Goal: Contribute content: Contribute content

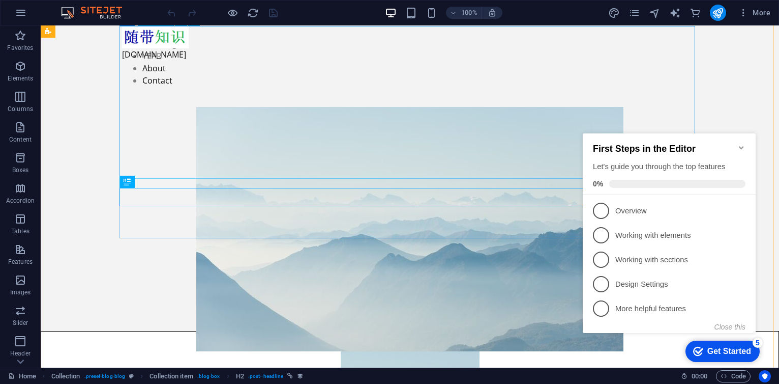
scroll to position [691, 0]
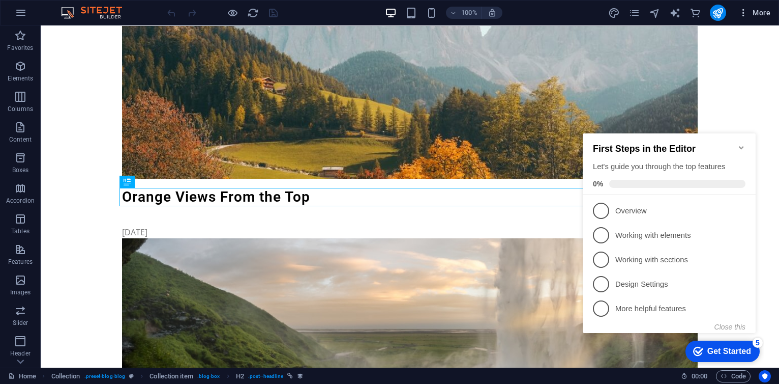
click at [772, 15] on button "More" at bounding box center [755, 13] width 40 height 16
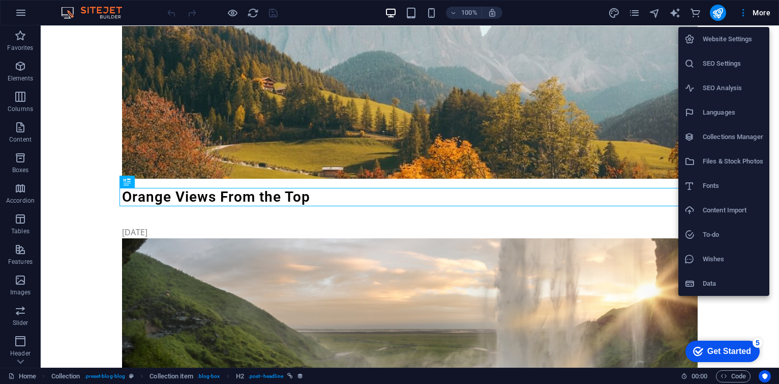
click at [726, 139] on h6 "Collections Manager" at bounding box center [733, 137] width 61 height 12
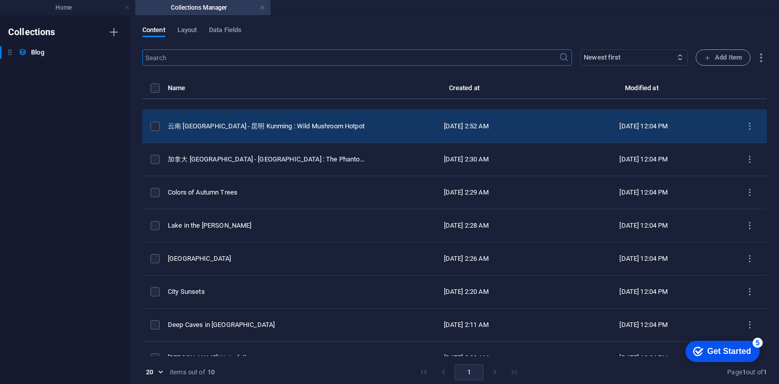
scroll to position [0, 0]
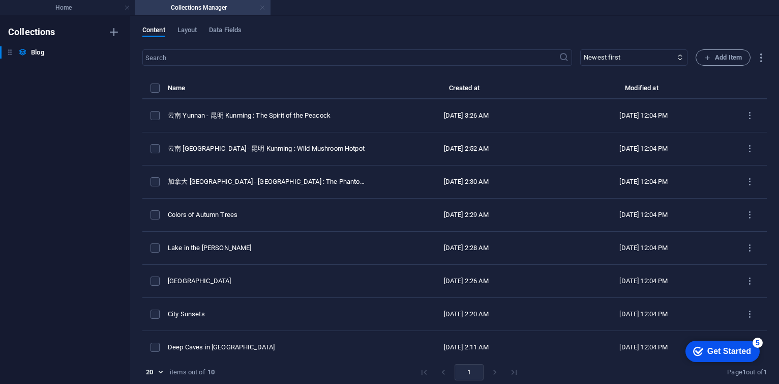
click at [260, 9] on link at bounding box center [262, 8] width 6 height 10
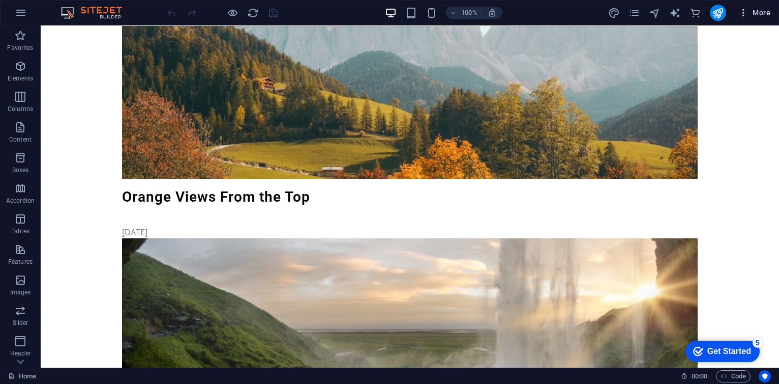
click at [762, 14] on span "More" at bounding box center [755, 13] width 32 height 10
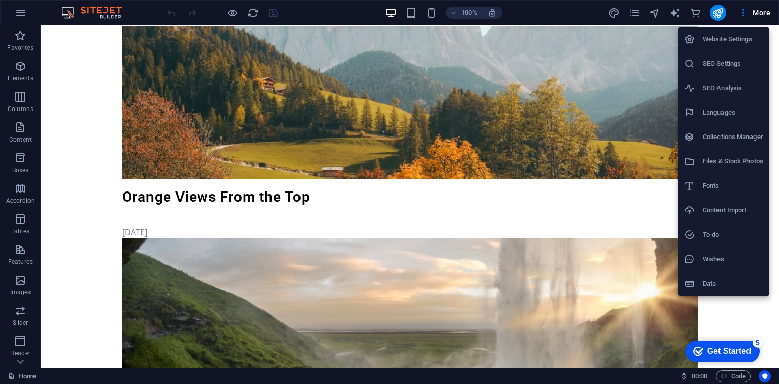
click at [699, 130] on li "Collections Manager" at bounding box center [724, 137] width 91 height 24
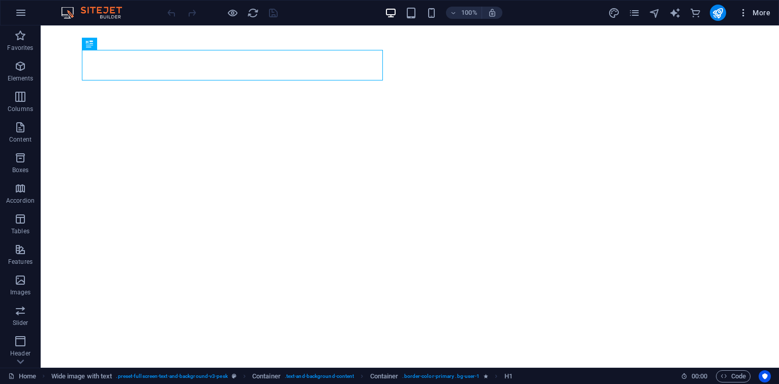
click at [754, 11] on span "More" at bounding box center [755, 13] width 32 height 10
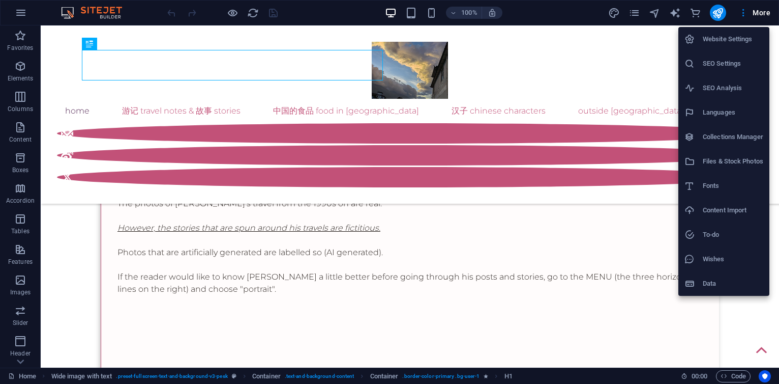
click at [705, 134] on h6 "Collections Manager" at bounding box center [733, 137] width 61 height 12
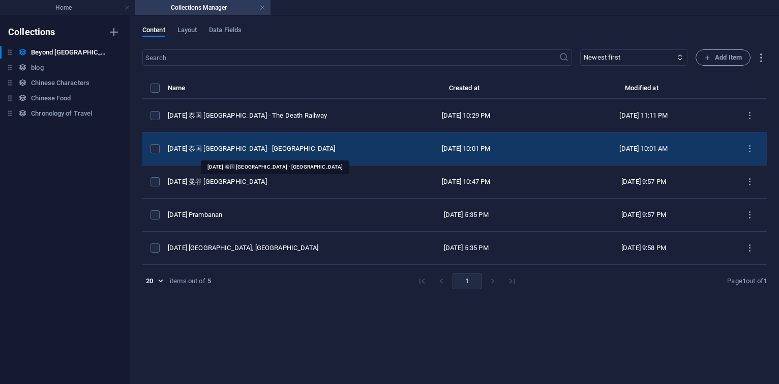
click at [253, 146] on div "[DATE] 泰国 [GEOGRAPHIC_DATA] - [GEOGRAPHIC_DATA]" at bounding box center [268, 148] width 201 height 9
select select "original photos"
select select "[GEOGRAPHIC_DATA]"
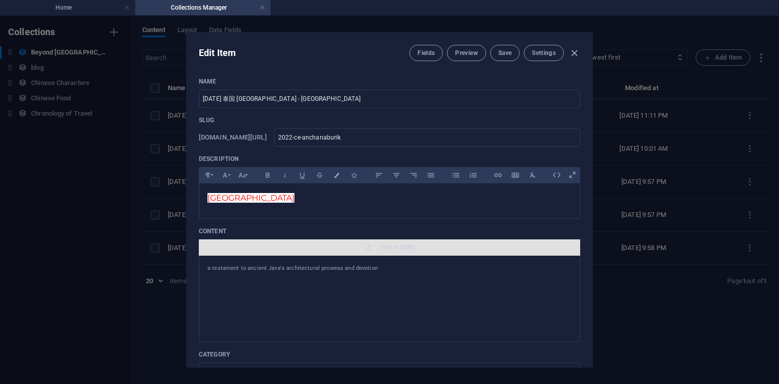
click at [380, 247] on span "Edit in CMS" at bounding box center [397, 247] width 34 height 8
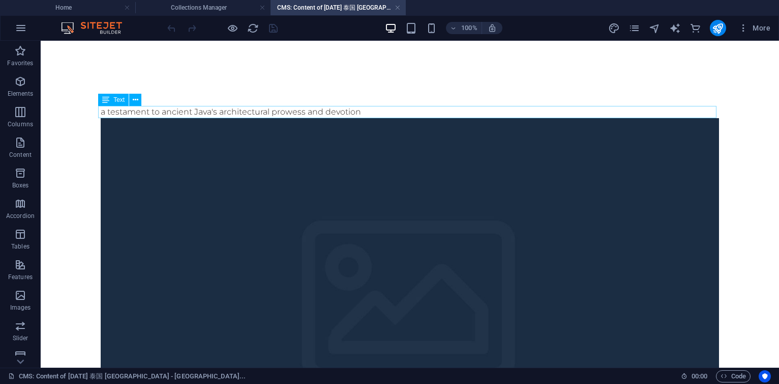
click at [355, 111] on div "a testament to ancient Java's architectural prowess and devotion" at bounding box center [410, 112] width 619 height 12
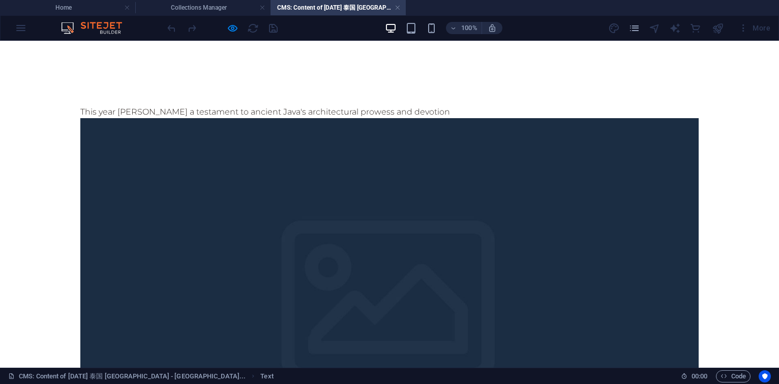
click at [347, 121] on div at bounding box center [389, 310] width 619 height 385
click at [353, 110] on div "This year [PERSON_NAME] a testament to ancient Java's architectural prowess and…" at bounding box center [389, 112] width 619 height 12
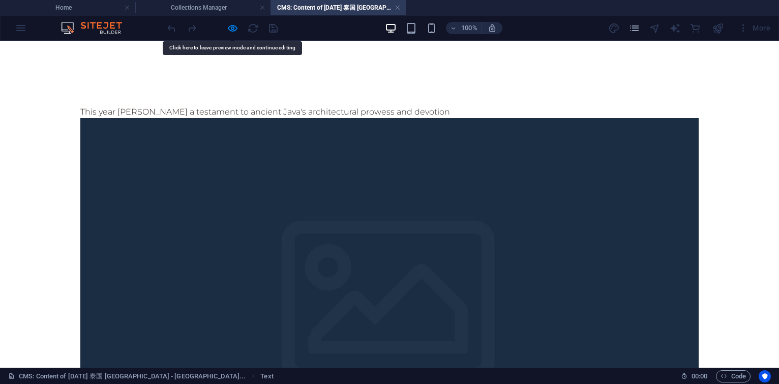
click at [282, 111] on div "This year [PERSON_NAME] a testament to ancient Java's architectural prowess and…" at bounding box center [389, 112] width 619 height 12
click at [282, 134] on div at bounding box center [389, 310] width 619 height 385
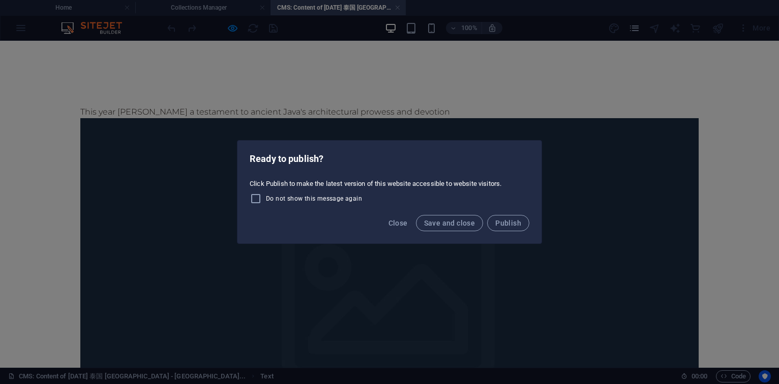
click at [231, 84] on div "Ready to publish? Click Publish to make the latest version of this website acce…" at bounding box center [389, 192] width 779 height 384
click at [454, 218] on button "Save and close" at bounding box center [450, 223] width 68 height 16
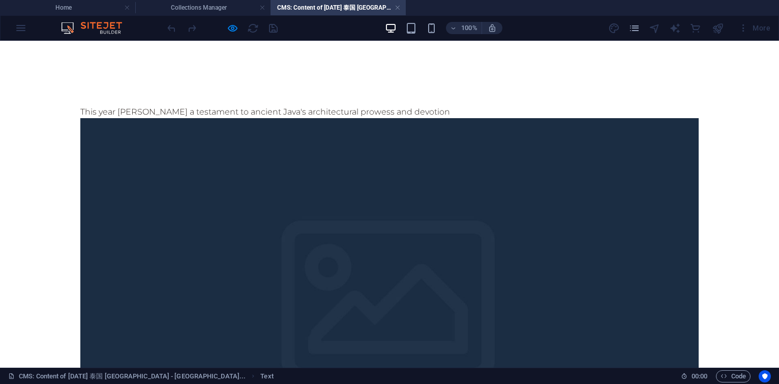
click at [319, 121] on div at bounding box center [389, 310] width 619 height 385
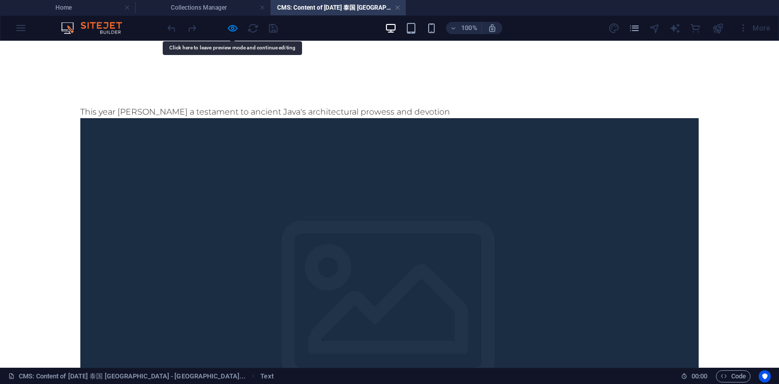
click at [393, 9] on h4 "CMS: Content of [DATE] 泰国 [GEOGRAPHIC_DATA] - [GEOGRAPHIC_DATA]..." at bounding box center [338, 7] width 135 height 11
click at [396, 8] on link at bounding box center [398, 8] width 6 height 10
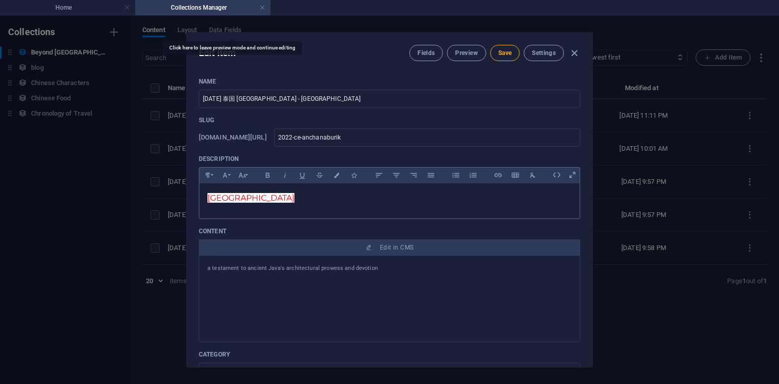
click at [334, 203] on p "[GEOGRAPHIC_DATA]" at bounding box center [390, 197] width 364 height 13
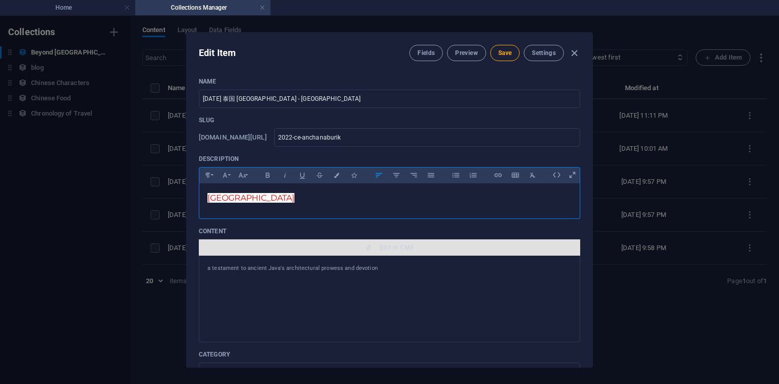
click at [370, 244] on span "Edit in CMS" at bounding box center [389, 247] width 373 height 8
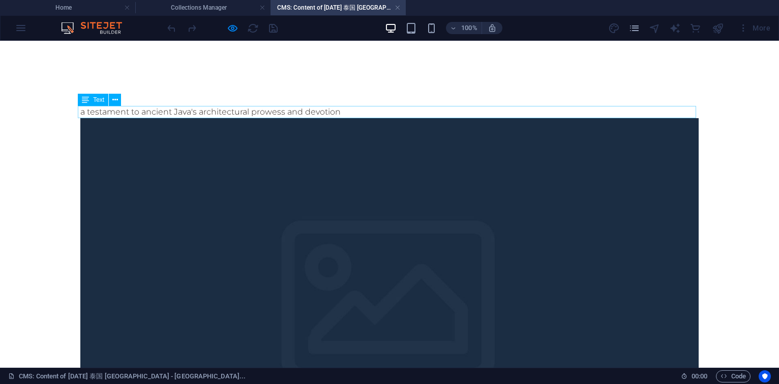
click at [213, 109] on div "a testament to ancient Java's architectural prowess and devotion" at bounding box center [389, 112] width 619 height 12
click at [219, 110] on div "a testament to ancient Java's architectural prowess and devotion" at bounding box center [389, 112] width 619 height 12
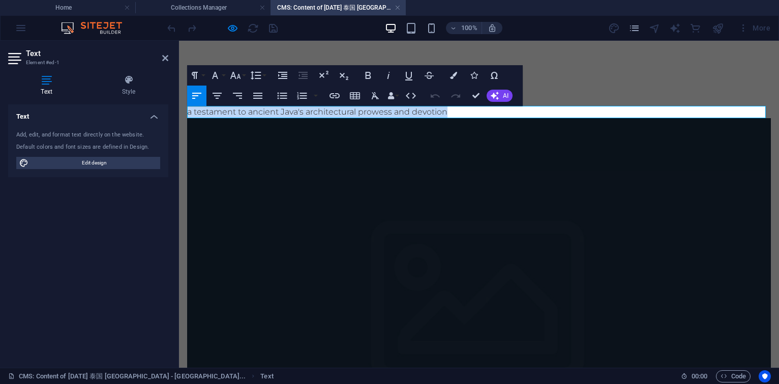
drag, startPoint x: 450, startPoint y: 114, endPoint x: 178, endPoint y: 112, distance: 271.6
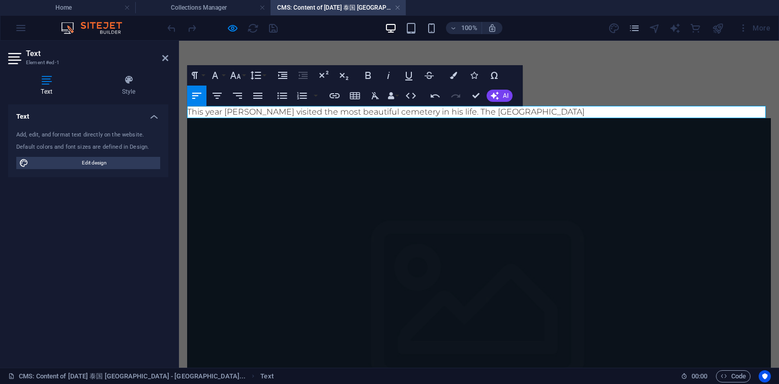
click at [339, 110] on p "This year [PERSON_NAME] visited the most beautiful cemetery in his life. The [G…" at bounding box center [479, 112] width 584 height 12
click at [614, 113] on p "This year [PERSON_NAME] visited the most beautiful cemetery in his life. The [G…" at bounding box center [479, 112] width 584 height 12
click at [570, 114] on p "This year [PERSON_NAME] visited the most beautiful cemetery in his life. The [G…" at bounding box center [479, 112] width 584 height 12
click at [607, 110] on p "This year [PERSON_NAME] visited the most beautiful cemetery in his life. The [G…" at bounding box center [479, 112] width 584 height 12
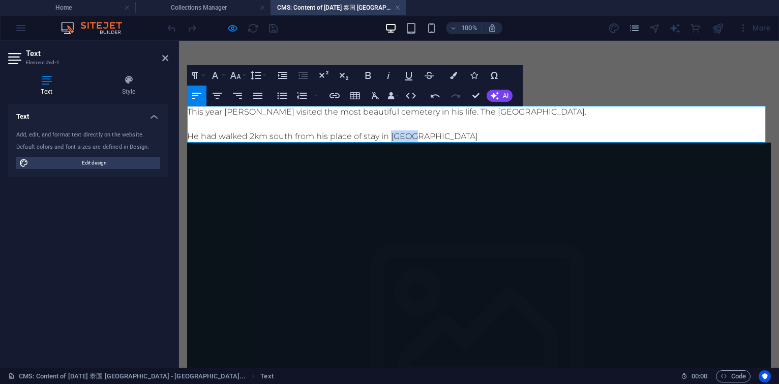
drag, startPoint x: 392, startPoint y: 136, endPoint x: 423, endPoint y: 136, distance: 31.5
click at [423, 136] on p "He had walked 2km south from his place of stay in [GEOGRAPHIC_DATA]" at bounding box center [479, 136] width 584 height 12
click at [471, 134] on p "He had walked 2km south from his place of stay in [GEOGRAPHIC_DATA]" at bounding box center [479, 136] width 584 height 12
click at [391, 122] on p at bounding box center [479, 124] width 584 height 12
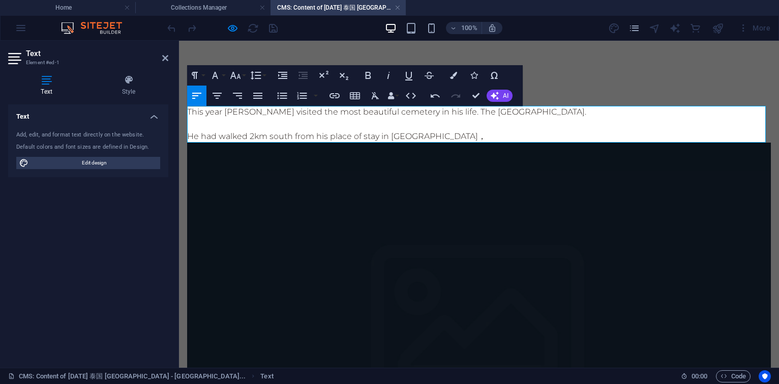
click at [501, 134] on p "He had walked 2km south from his place of stay in [GEOGRAPHIC_DATA]，" at bounding box center [479, 136] width 584 height 12
click at [508, 135] on p "He had walked 2km south from his place of stay in [GEOGRAPHIC_DATA]，" at bounding box center [479, 136] width 584 height 12
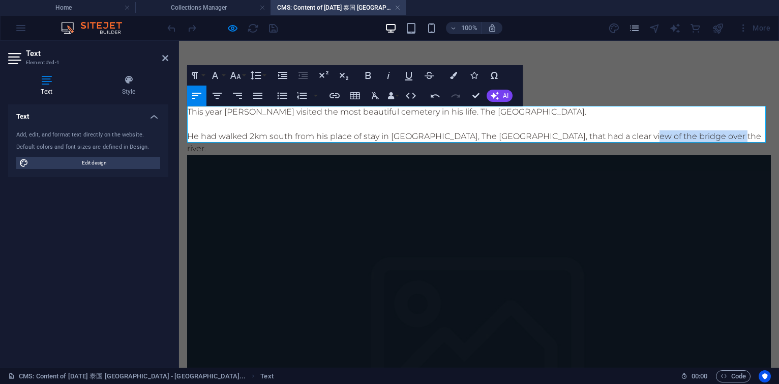
drag, startPoint x: 647, startPoint y: 136, endPoint x: 742, endPoint y: 136, distance: 94.6
click at [742, 136] on p "He had walked 2km south from his place of stay in [GEOGRAPHIC_DATA], The [GEOGR…" at bounding box center [479, 142] width 584 height 24
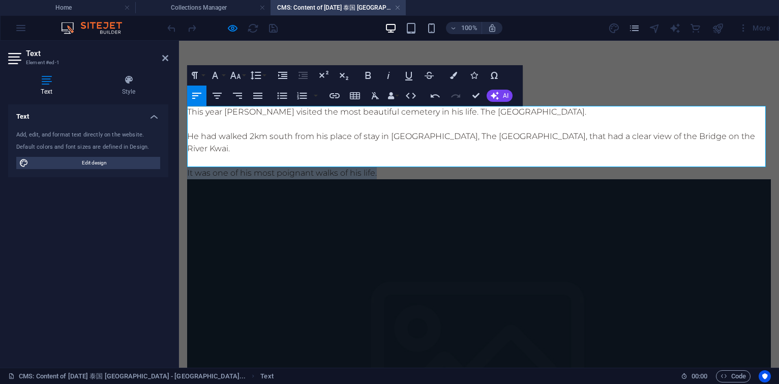
drag, startPoint x: 382, startPoint y: 159, endPoint x: 188, endPoint y: 160, distance: 193.3
click at [188, 167] on p "It was one of his most poignant walks of his life." at bounding box center [479, 173] width 584 height 12
copy p "It was one of his most poignant walks of his life."
click at [408, 167] on p "It was one of his most poignant walks of his life." at bounding box center [479, 173] width 584 height 12
drag, startPoint x: 399, startPoint y: 156, endPoint x: 183, endPoint y: 158, distance: 216.7
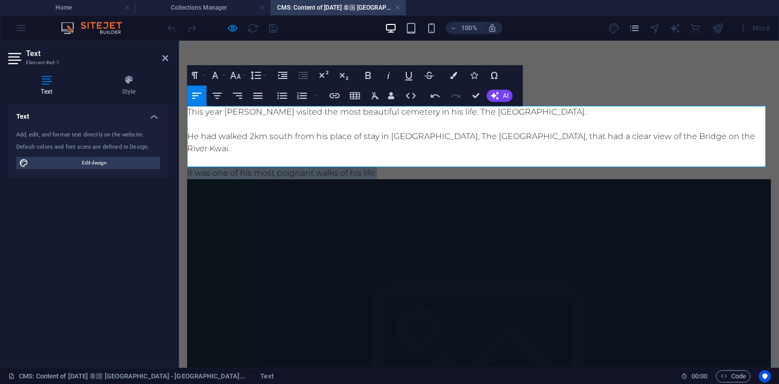
click at [491, 167] on p "But the walk around and in the cemetery was different. It was one of [PERSON_NA…" at bounding box center [479, 173] width 584 height 12
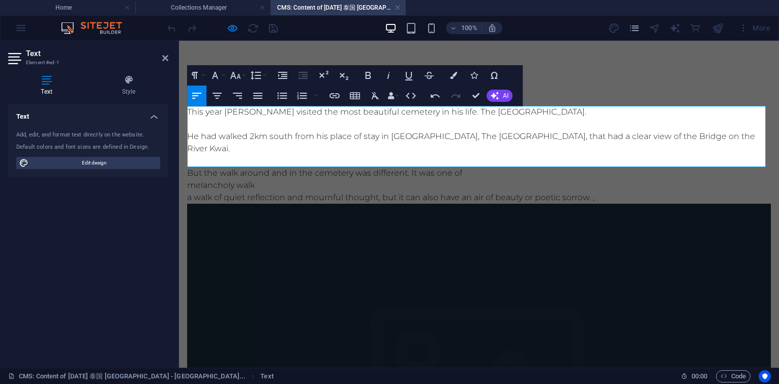
scroll to position [812, 1]
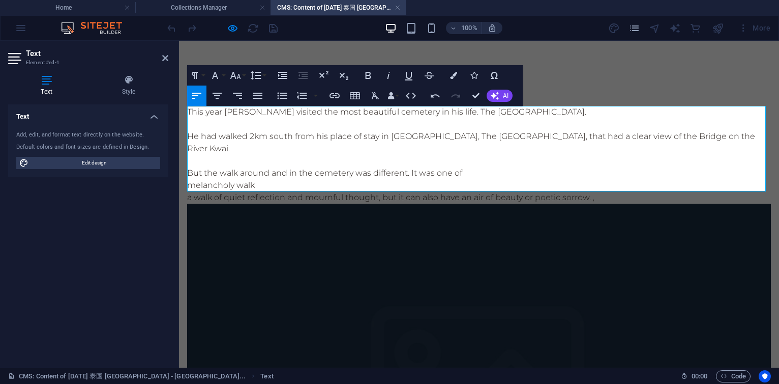
click at [188, 179] on p "melancholy walk" at bounding box center [479, 185] width 584 height 12
click at [189, 179] on p "melancholy walk" at bounding box center [479, 185] width 584 height 12
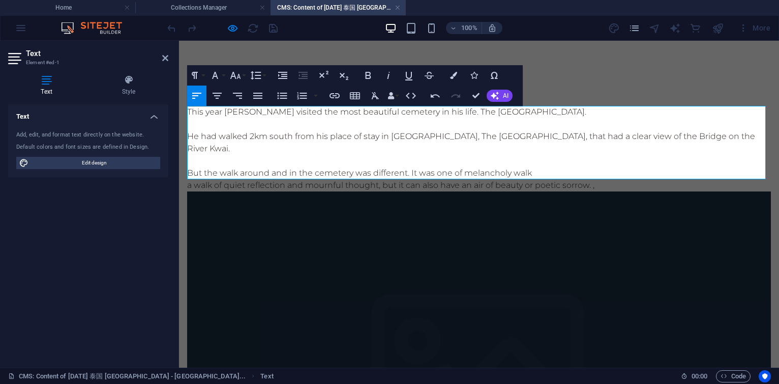
click at [514, 167] on p "But the walk around and in the cemetery was different. It was one of melancholy…" at bounding box center [479, 173] width 584 height 12
click at [577, 167] on p "But the walk around and in the cemetery was different. It was one of melancholy…" at bounding box center [479, 173] width 584 height 12
drag, startPoint x: 707, startPoint y: 165, endPoint x: 223, endPoint y: 173, distance: 484.3
click at [223, 173] on p "But the walk around and in the cemetery was different. It was one of melancholy…" at bounding box center [479, 179] width 584 height 24
drag, startPoint x: 410, startPoint y: 162, endPoint x: 418, endPoint y: 169, distance: 10.1
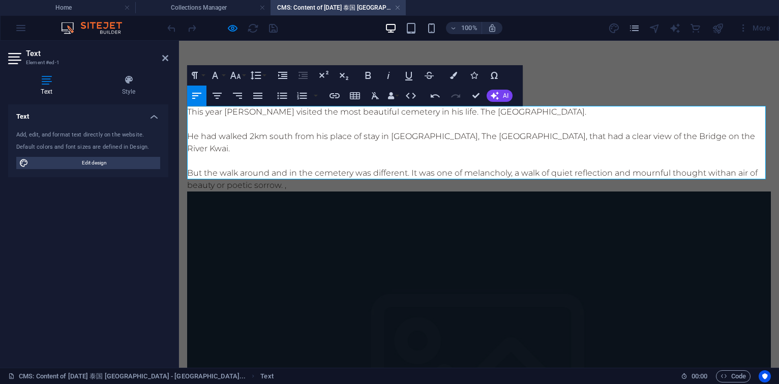
click at [418, 169] on p "But the walk around and in the cemetery was different. It was one of melancholy…" at bounding box center [479, 179] width 584 height 24
copy p "It was one of melancholy, a walk of quiet reflection and mournful thought with …"
click at [359, 155] on p at bounding box center [479, 161] width 584 height 12
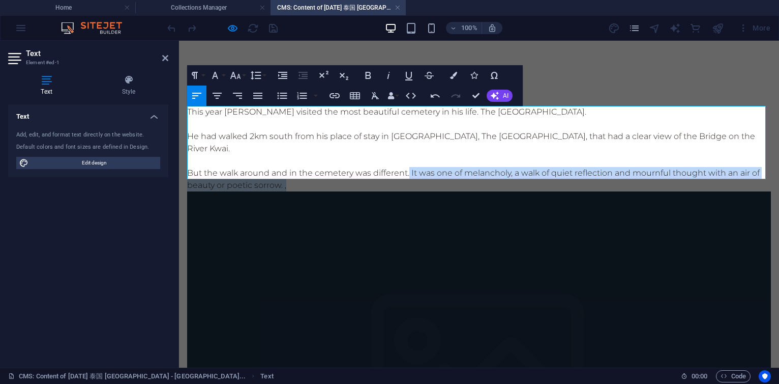
drag, startPoint x: 409, startPoint y: 161, endPoint x: 433, endPoint y: 175, distance: 27.8
click at [433, 175] on p "But the walk around and in the cemetery was different. It was one of melancholy…" at bounding box center [479, 179] width 584 height 24
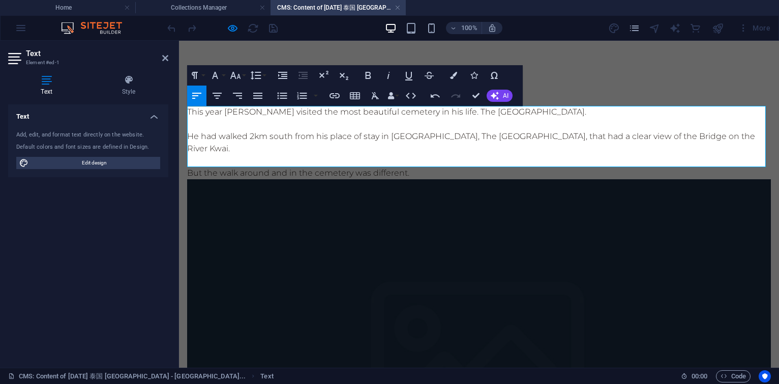
scroll to position [663, 4]
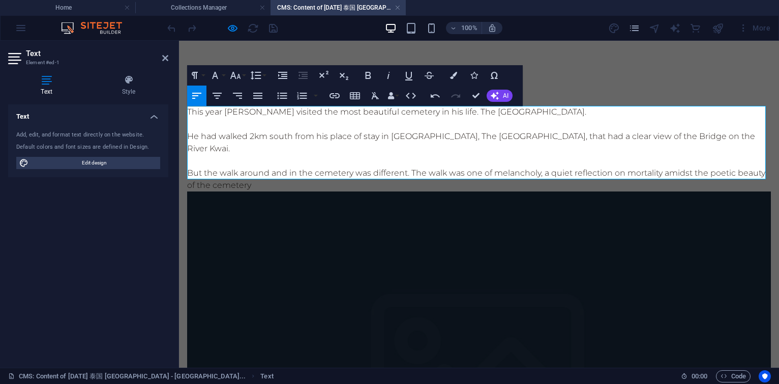
click at [446, 167] on p "But the walk around and in the cemetery was different. The walk was one of mela…" at bounding box center [479, 179] width 584 height 24
click at [221, 138] on p "He had walked 2km south from his place of stay in [GEOGRAPHIC_DATA], The [GEOGR…" at bounding box center [479, 142] width 584 height 24
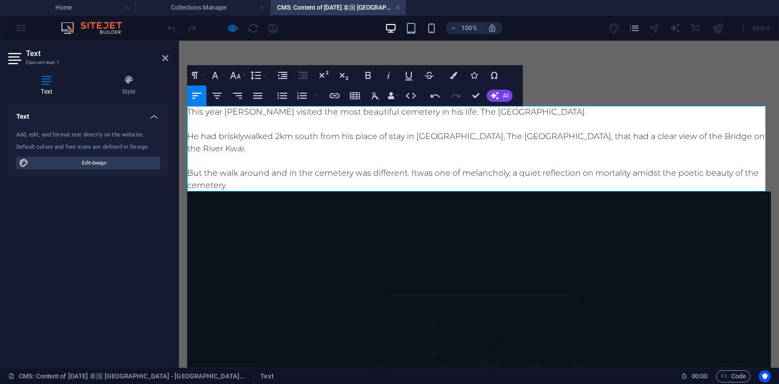
click at [476, 138] on p "He had briskly walked 2km south from his place of stay in [GEOGRAPHIC_DATA], [G…" at bounding box center [479, 142] width 584 height 24
click at [479, 135] on p "He had briskly walked 2km south from his place of stay in [GEOGRAPHIC_DATA], [G…" at bounding box center [479, 142] width 584 height 24
click at [192, 135] on p "He had briskly walked 2km south from his place of stay in [GEOGRAPHIC_DATA]. Th…" at bounding box center [479, 142] width 584 height 24
click at [563, 139] on p "In the afternoon sun, h e had briskly walked 2km south from his place of stay i…" at bounding box center [479, 142] width 584 height 24
drag, startPoint x: 564, startPoint y: 137, endPoint x: 644, endPoint y: 137, distance: 80.4
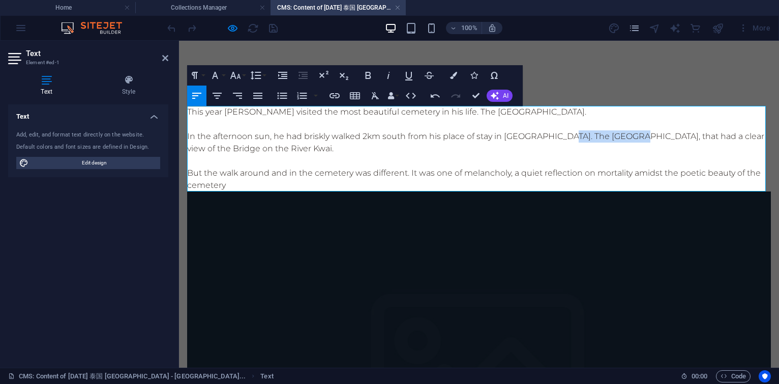
click at [644, 137] on p "In the afternoon sun, h e had briskly walked 2km south from his place of stay i…" at bounding box center [479, 142] width 584 height 24
click at [490, 136] on p "In the afternoon sun, he had briskly walked 2km south from his place of stay in…" at bounding box center [479, 142] width 584 height 24
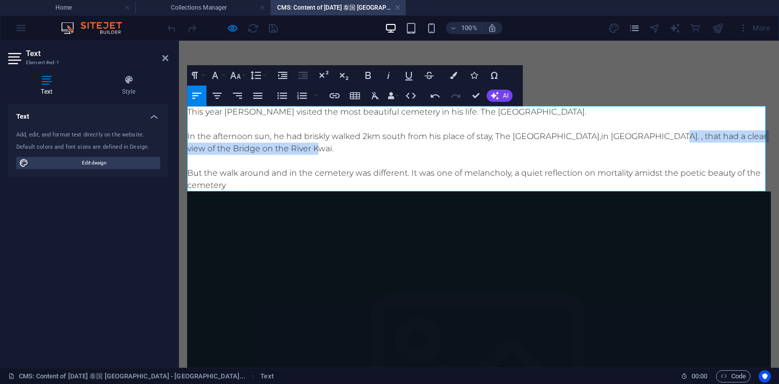
drag, startPoint x: 652, startPoint y: 139, endPoint x: 674, endPoint y: 146, distance: 23.6
click at [674, 146] on p "In the afternoon sun, he had briskly walked 2km south from his place of stay, T…" at bounding box center [479, 142] width 584 height 24
click at [653, 137] on p "In the afternoon sun, he had briskly walked 2km south from his place of stay, T…" at bounding box center [479, 142] width 584 height 24
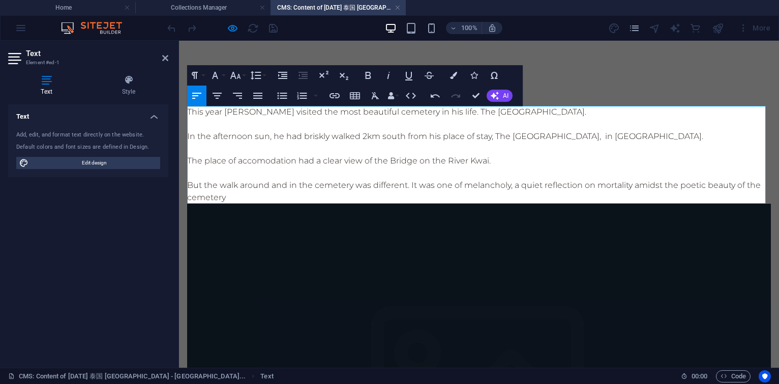
click at [223, 149] on p at bounding box center [479, 148] width 584 height 12
click at [188, 159] on p "The place of accomodation had a clear view of the Bridge on the River Kwai." at bounding box center [479, 161] width 584 height 12
click at [187, 160] on p "The place of accomodation had a clear view of the Bridge on the River Kwai." at bounding box center [479, 161] width 584 height 12
click at [188, 160] on p "The place of accomodation had a clear view of the Bridge on the River Kwai." at bounding box center [479, 161] width 584 height 12
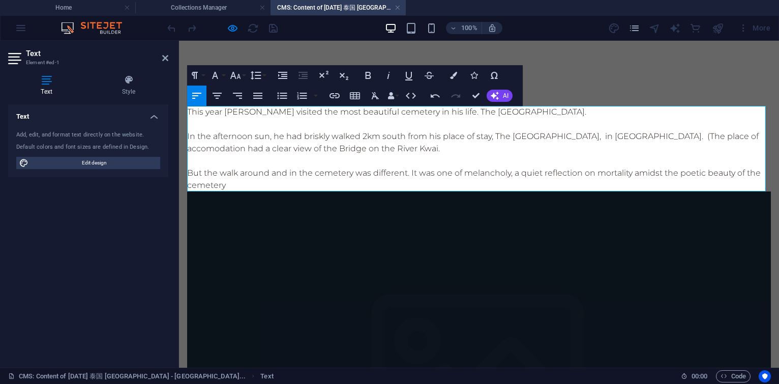
click at [385, 150] on p "In the afternoon sun, he had briskly walked 2km south from his place of stay, T…" at bounding box center [479, 142] width 584 height 24
click at [199, 171] on p "But the walk around and in the cemetery was different. It was one of melancholy…" at bounding box center [479, 179] width 584 height 24
click at [202, 169] on p "But the walk around and in the cemetery was different. It was one of melancholy…" at bounding box center [479, 179] width 584 height 24
click at [317, 184] on p "The walk around and in the cemetery, on the other hand, was different. It was o…" at bounding box center [479, 179] width 584 height 24
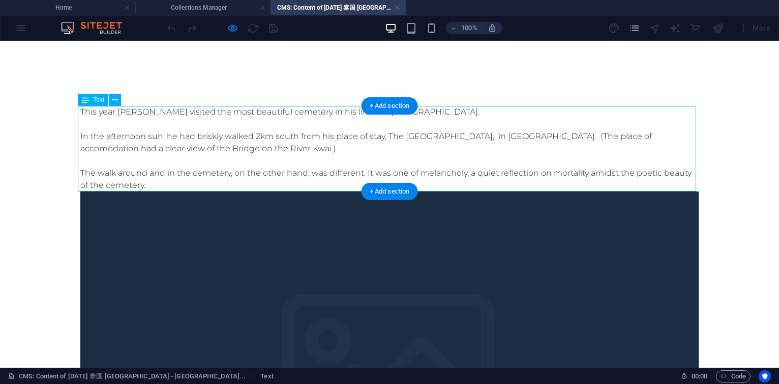
click at [333, 145] on div "This year [PERSON_NAME] visited the most beautiful cemetery in his life. The [G…" at bounding box center [389, 148] width 619 height 85
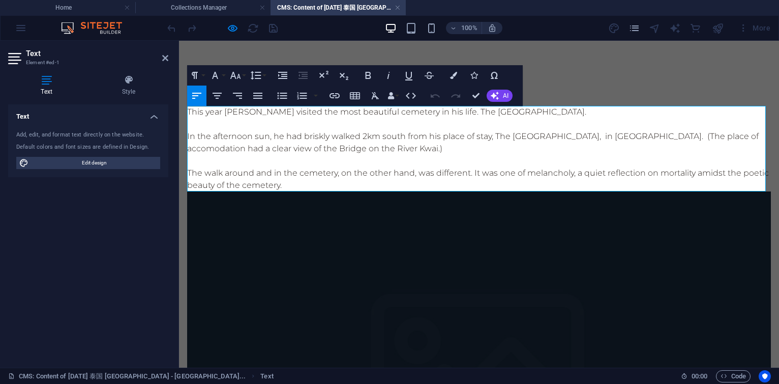
click at [451, 112] on p "This year [PERSON_NAME] visited the most beautiful cemetery in his life. The [G…" at bounding box center [479, 112] width 584 height 12
click at [329, 112] on p "This year [PERSON_NAME] visited the most beautiful cemetery in his life. The [G…" at bounding box center [479, 112] width 584 height 12
click at [458, 112] on p "This year [PERSON_NAME] walked in the most beautiful cemetery in his life. The …" at bounding box center [479, 112] width 584 height 12
click at [302, 131] on p "In the afternoon sun, he had briskly walked 2km south from his place of stay, T…" at bounding box center [479, 142] width 584 height 24
click at [362, 136] on p "In the afternoon sun, he had briskly walked 2km south from his place of stay, T…" at bounding box center [479, 142] width 584 height 24
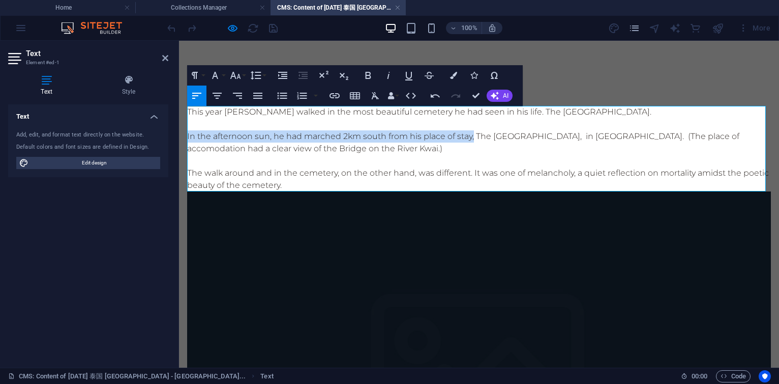
drag, startPoint x: 187, startPoint y: 136, endPoint x: 473, endPoint y: 139, distance: 285.9
click at [473, 139] on p "In the afternoon sun, he had marched 2km south from his place of stay, The [GEO…" at bounding box center [479, 142] width 584 height 24
copy p "In the afternoon sun, he had marched 2km south from his place of stay,"
click at [296, 133] on p "In the afternoon sun, he had marched 2km south from his place of stay, The [GEO…" at bounding box center [479, 142] width 584 height 24
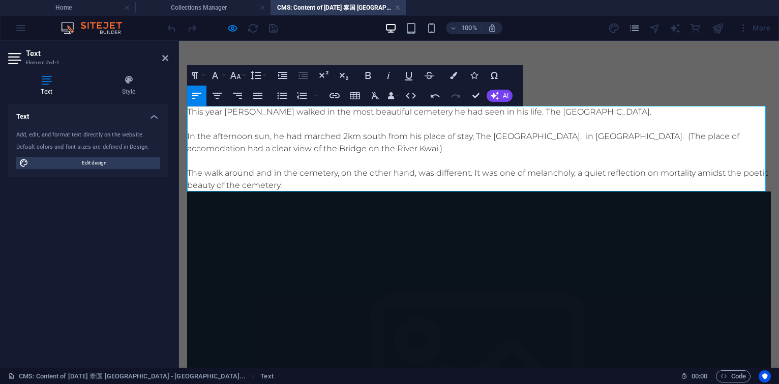
click at [341, 136] on p "In the afternoon sun, he had marched 2km south from his place of stay, The [GEO…" at bounding box center [479, 142] width 584 height 24
drag, startPoint x: 284, startPoint y: 137, endPoint x: 326, endPoint y: 134, distance: 41.3
click at [326, 134] on p "In the afternoon sun, he had [PERSON_NAME] 2km south from his place of stay, Th…" at bounding box center [479, 142] width 584 height 24
copy p "had [PERSON_NAME]"
click at [322, 136] on p "In the afternoon sun, he had [PERSON_NAME] 2km south from his place of stay, Th…" at bounding box center [479, 142] width 584 height 24
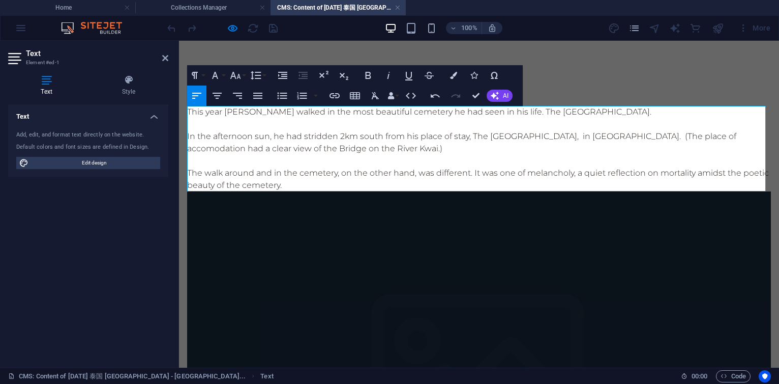
click at [561, 133] on p "In the afternoon sun, he had stridden 2km south from his place of stay, The [GE…" at bounding box center [479, 142] width 584 height 24
drag, startPoint x: 559, startPoint y: 137, endPoint x: 624, endPoint y: 134, distance: 65.2
click at [624, 134] on p "In the afternoon sun, he had stridden 2km south from his place of stay, The [GE…" at bounding box center [479, 142] width 584 height 24
click at [553, 110] on p "This year [PERSON_NAME] walked in the most beautiful cemetery he had seen in hi…" at bounding box center [479, 112] width 584 height 12
click at [553, 112] on p "This year [PERSON_NAME] walked in the most beautiful cemetery he had seen in hi…" at bounding box center [479, 112] width 584 height 12
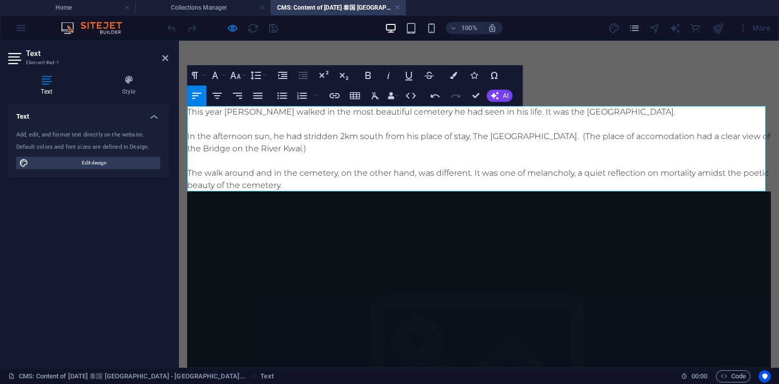
click at [690, 114] on p "This year [PERSON_NAME] walked in the most beautiful cemetery he had seen in hi…" at bounding box center [479, 112] width 584 height 12
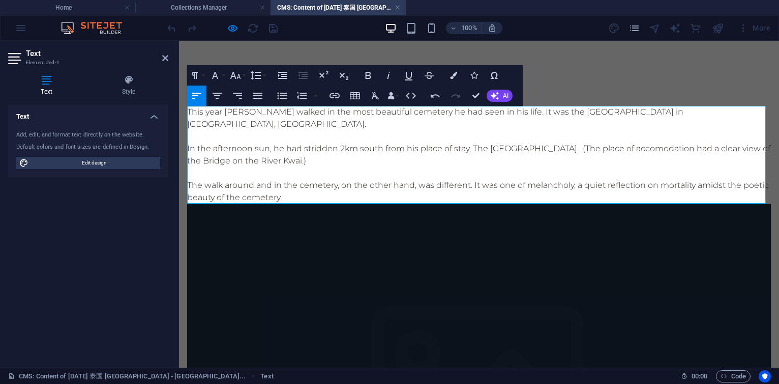
click at [338, 147] on p "In the afternoon sun, he had stridden 2km south from his place of stay, The [GE…" at bounding box center [479, 154] width 584 height 24
click at [583, 149] on p "In the afternoon sun, he had hurriedly walked 2km south from his place of stay,…" at bounding box center [479, 154] width 584 height 24
click at [657, 148] on p "In the afternoon sun, he had hurriedly walked 2km south from his place of stay,…" at bounding box center [479, 154] width 584 height 24
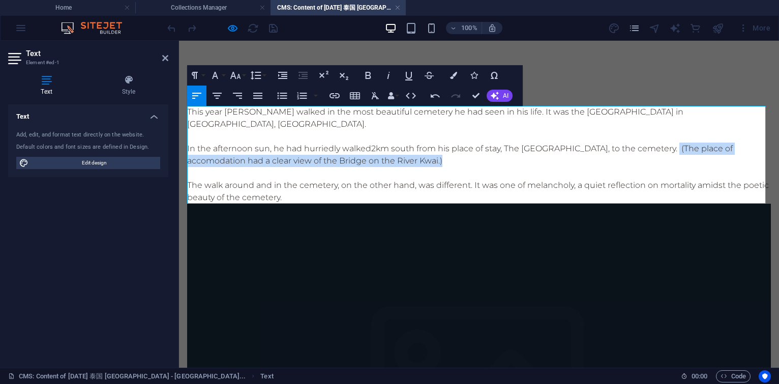
drag, startPoint x: 657, startPoint y: 148, endPoint x: 703, endPoint y: 159, distance: 47.6
click at [703, 159] on p "In the afternoon sun, he had hurriedly walked 2km south from his place of stay,…" at bounding box center [479, 154] width 584 height 24
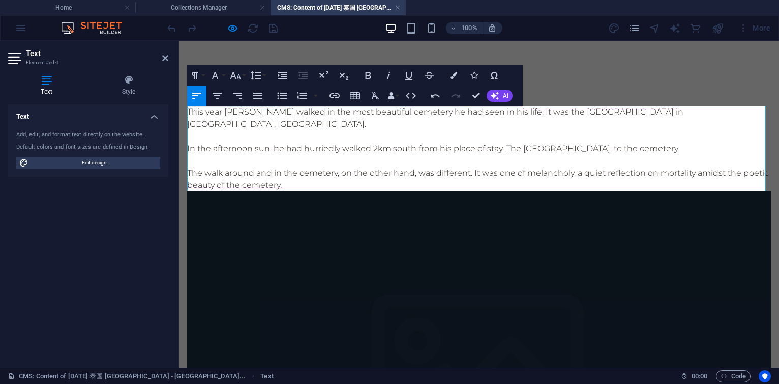
click at [415, 171] on p "The walk around and in the cemetery, on the other hand, was different. It was o…" at bounding box center [479, 179] width 584 height 24
click at [340, 143] on p "In the afternoon sun, he had hurriedly walked 2km south from his place of stay,…" at bounding box center [479, 148] width 584 height 12
click at [650, 149] on p "In the afternoon sun, he had hurriedly walked 2km south from his place of stay,…" at bounding box center [479, 148] width 584 height 12
click at [652, 146] on p "In the afternoon sun, he had hurriedly walked 2km south from his place of stay,…" at bounding box center [479, 148] width 584 height 12
click at [339, 147] on p "In the afternoon sun, he had hurriedly walked 2km south from his place of stay,…" at bounding box center [479, 148] width 584 height 12
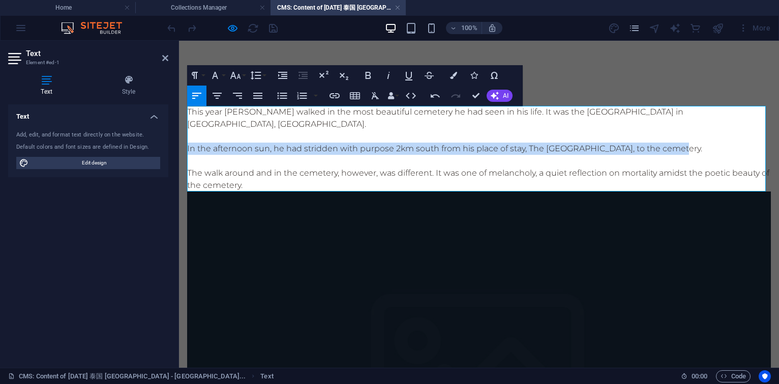
drag, startPoint x: 188, startPoint y: 149, endPoint x: 688, endPoint y: 153, distance: 500.0
click at [688, 153] on p "In the afternoon sun, he had stridden with purpose 2km south from his place of …" at bounding box center [479, 148] width 584 height 12
copy p "In the afternoon sun, he had stridden with purpose 2km south from his place of …"
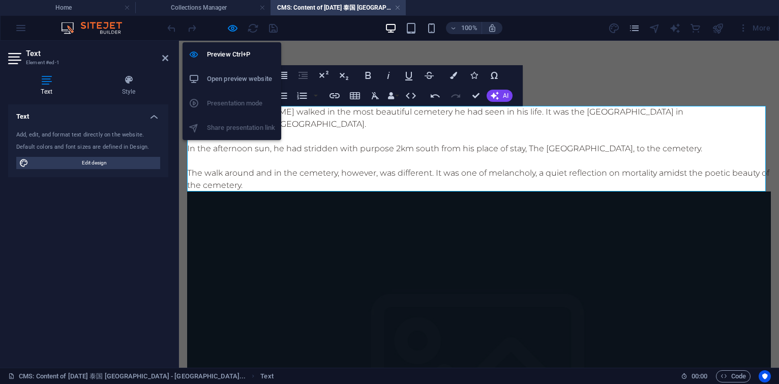
scroll to position [618, 1]
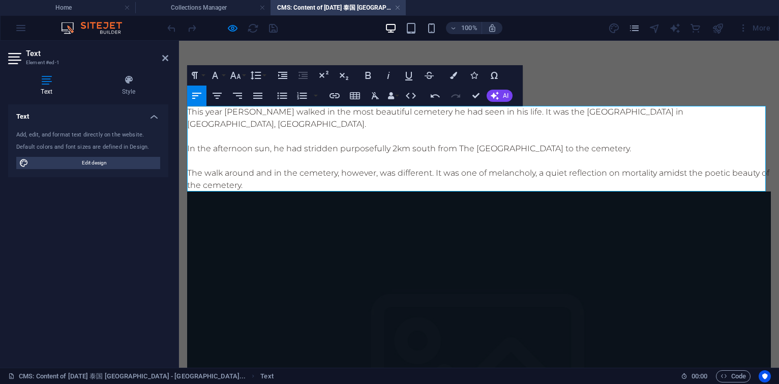
click at [361, 131] on p at bounding box center [479, 136] width 584 height 12
click at [629, 149] on p "In the afternoon sun, he had stridden purposefully 2km south from The [GEOGRAPH…" at bounding box center [479, 148] width 584 height 12
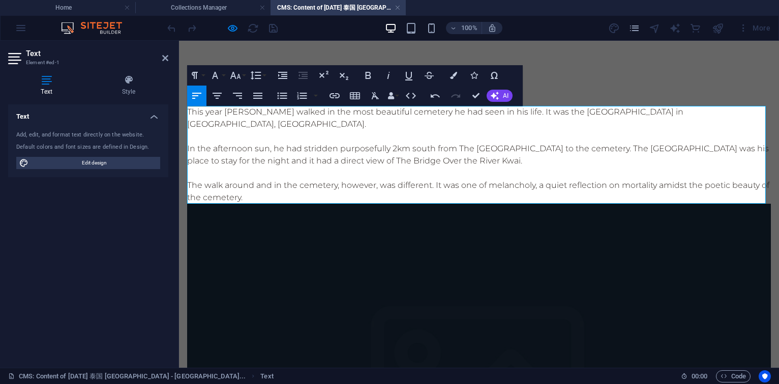
click at [538, 185] on p "The walk around and in the cemetery, however, was different. It was one of mela…" at bounding box center [479, 191] width 584 height 24
click at [336, 184] on p "The walk around and in the cemetery, however, was different. It was one of mela…" at bounding box center [479, 191] width 584 height 24
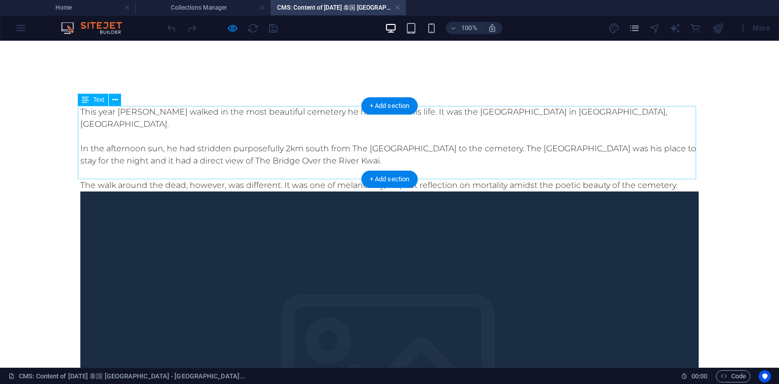
click at [274, 168] on div "This year [PERSON_NAME] walked in the most beautiful cemetery he had seen in hi…" at bounding box center [389, 148] width 619 height 85
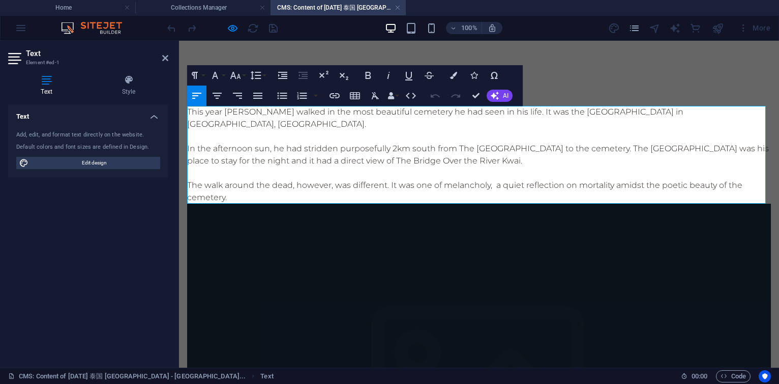
click at [392, 189] on p "The walk around the dead, however, was different. It was one of melancholy, a q…" at bounding box center [479, 191] width 584 height 24
